Goal: Information Seeking & Learning: Find specific page/section

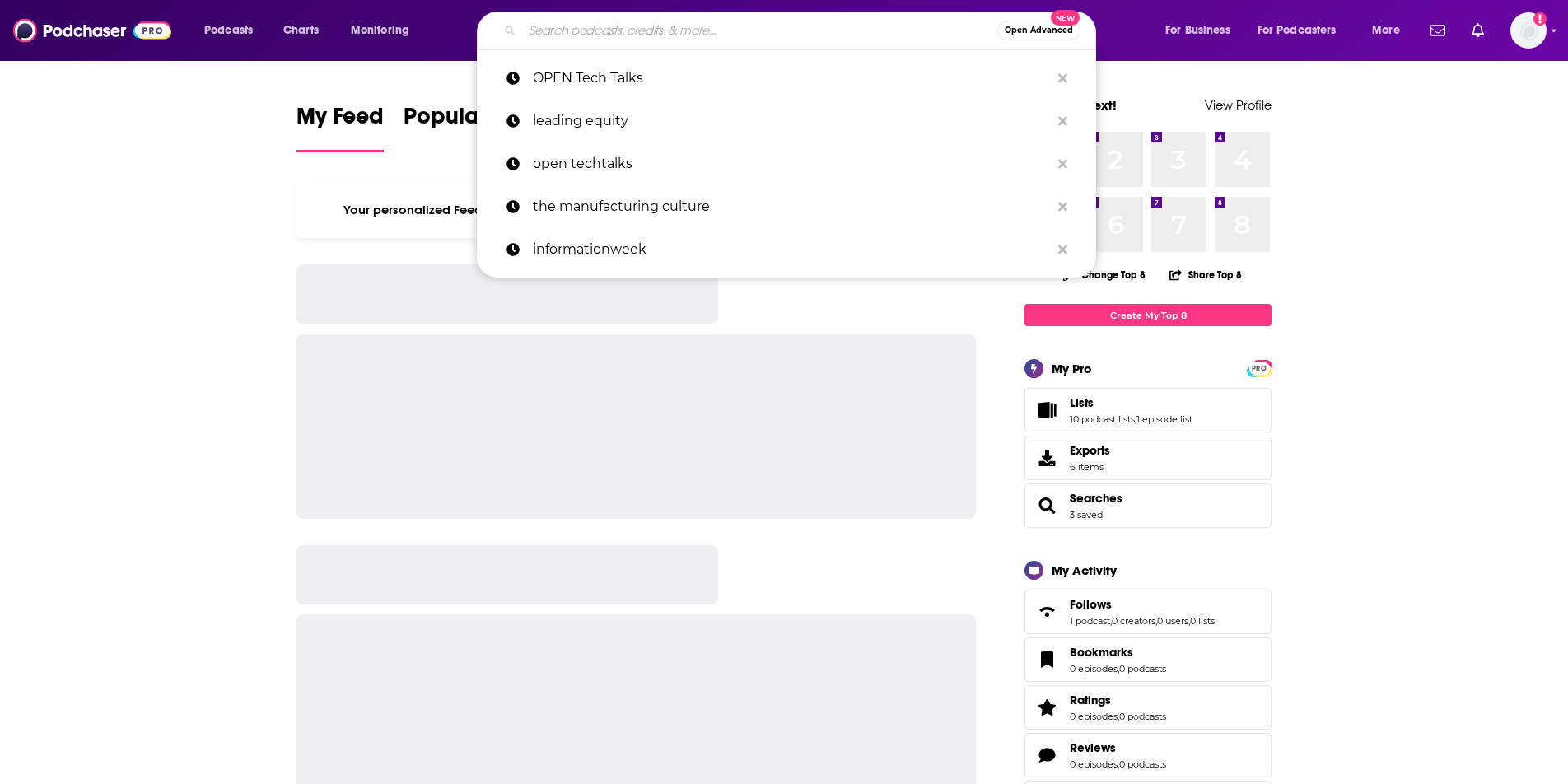
click at [848, 31] on input "Search podcasts, credits, & more..." at bounding box center [759, 30] width 475 height 26
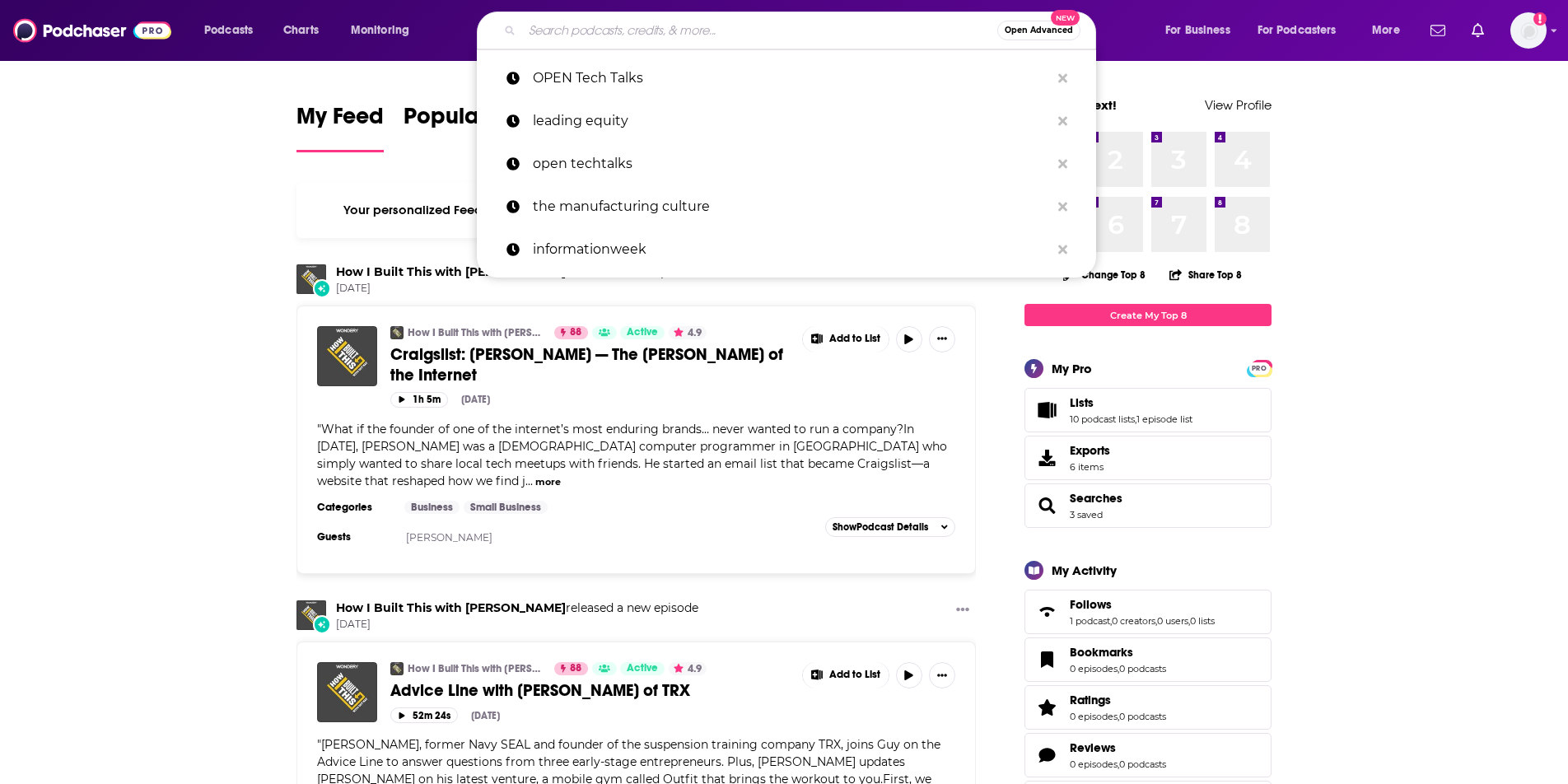
paste input "RONderings"
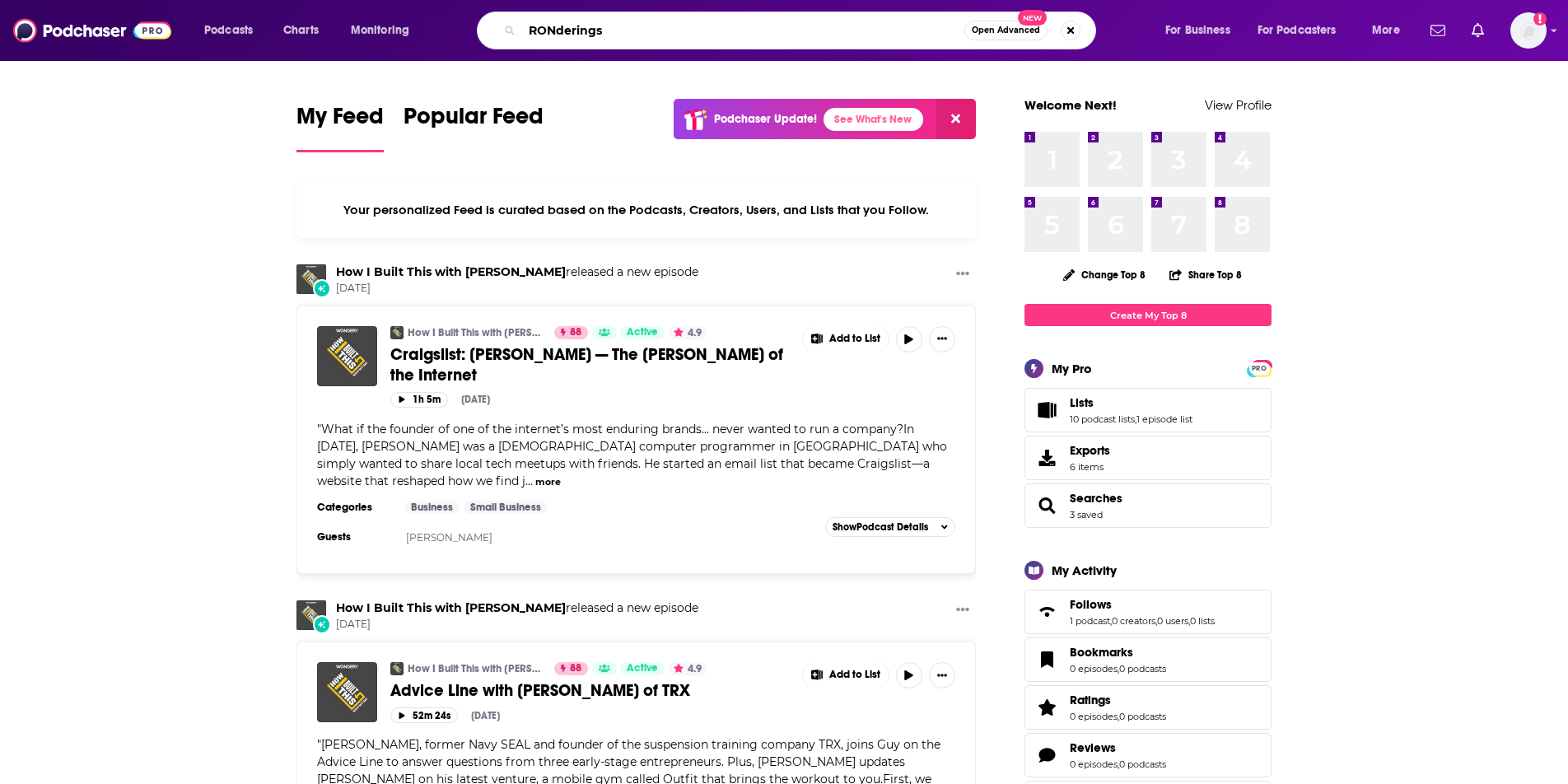
type input "RONderings"
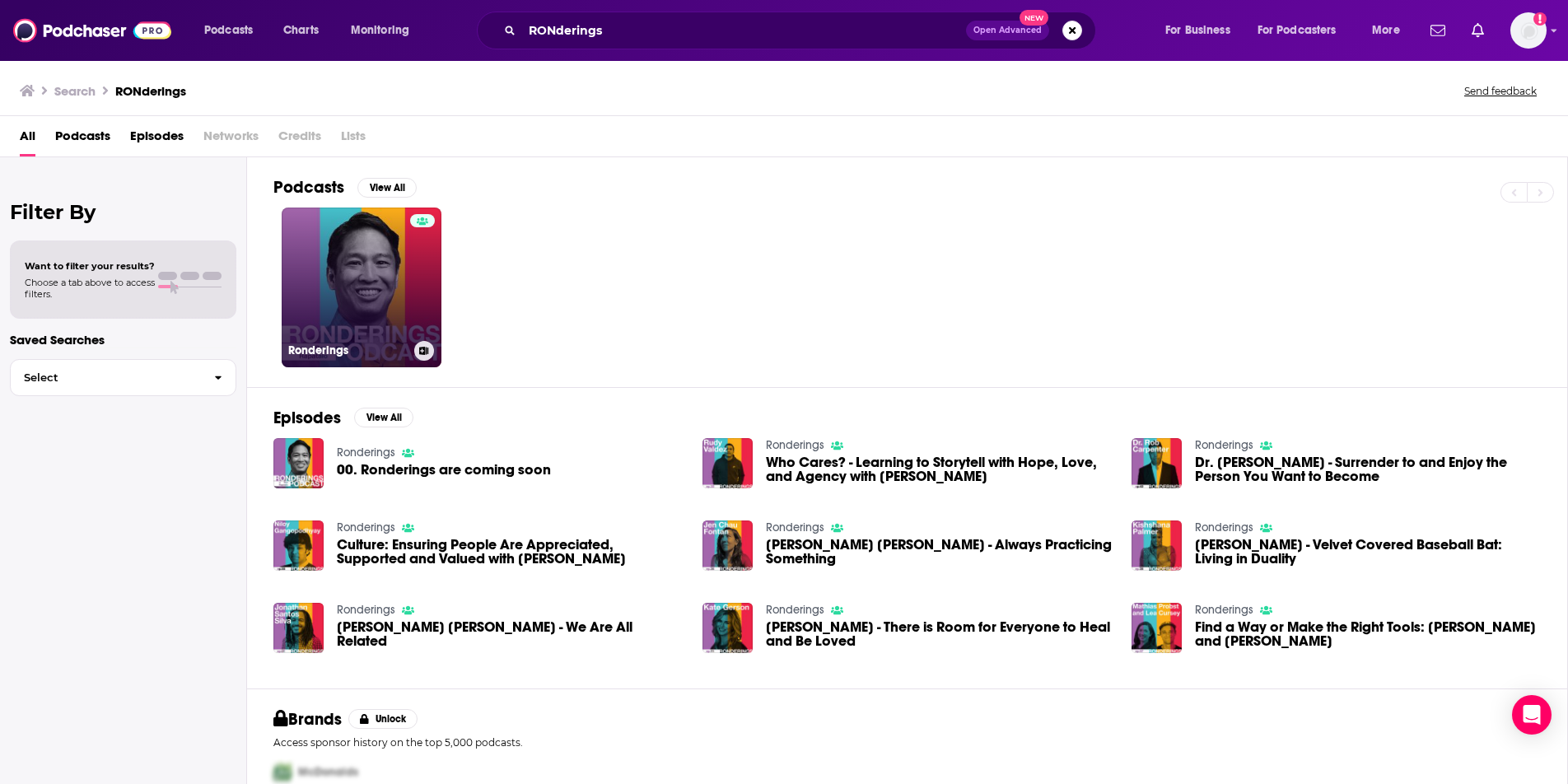
click at [380, 235] on link "Ronderings" at bounding box center [361, 287] width 160 height 160
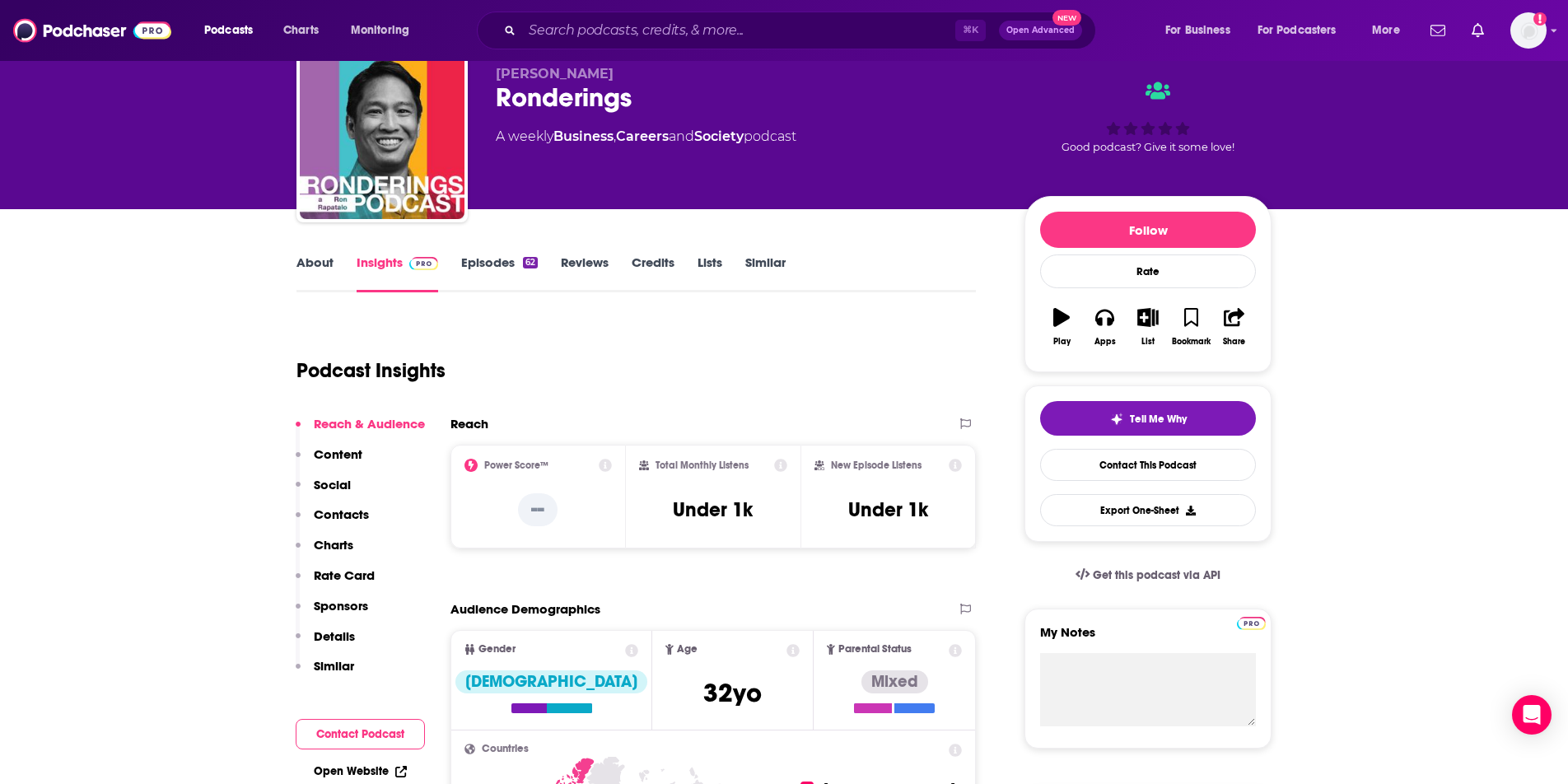
scroll to position [60, 0]
